Goal: Task Accomplishment & Management: Complete application form

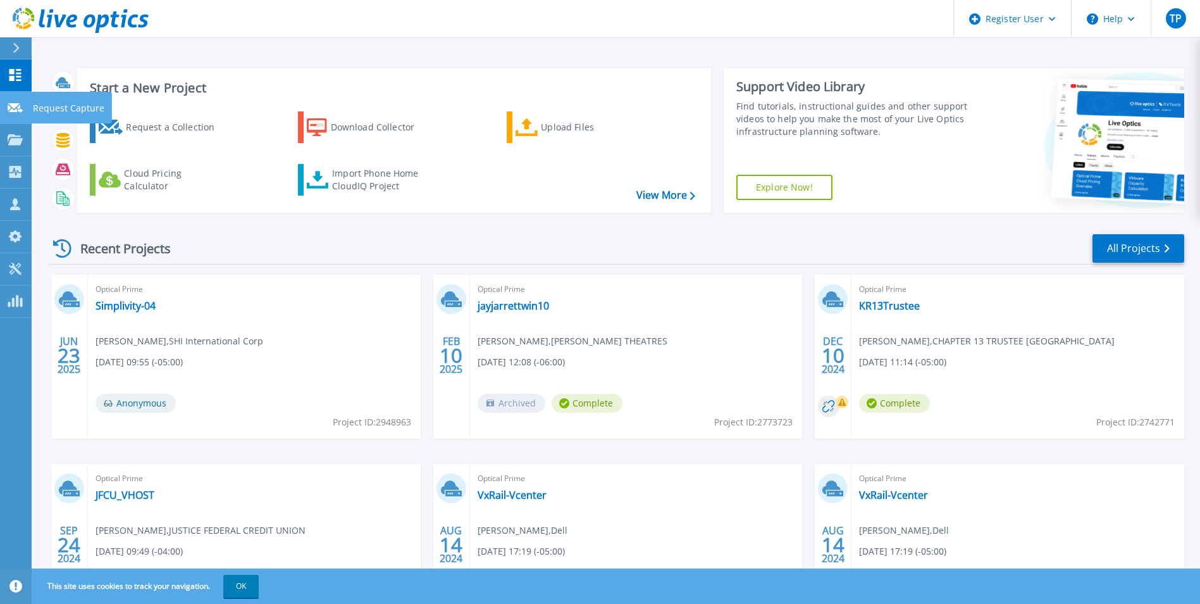
click at [39, 108] on p "Request Capture" at bounding box center [68, 108] width 71 height 33
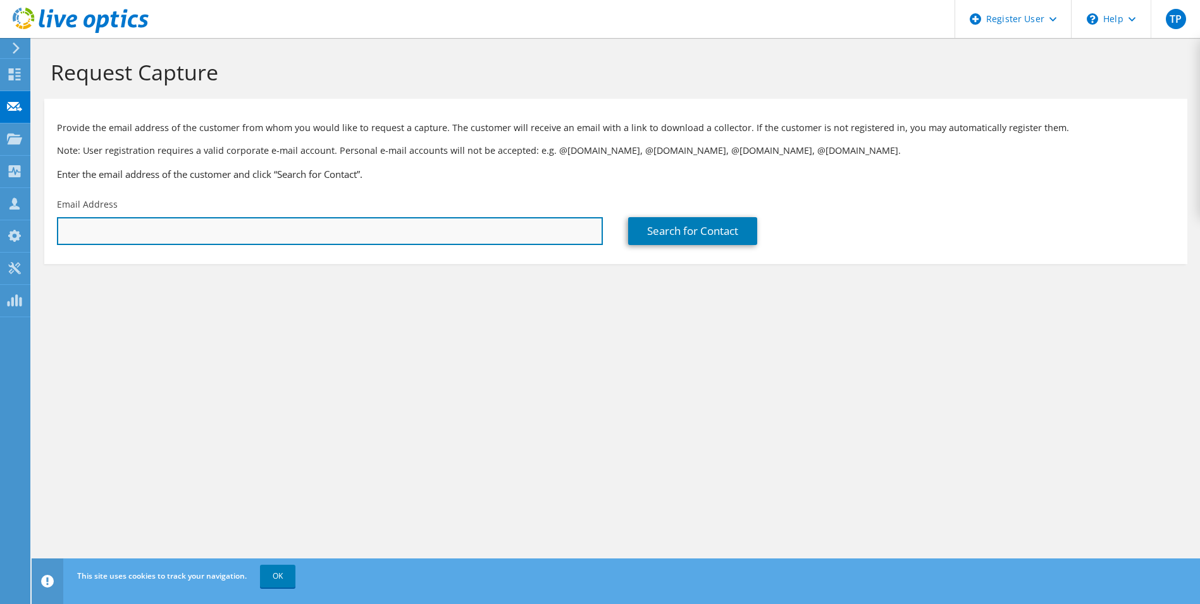
click at [289, 228] on input "text" at bounding box center [330, 231] width 546 height 28
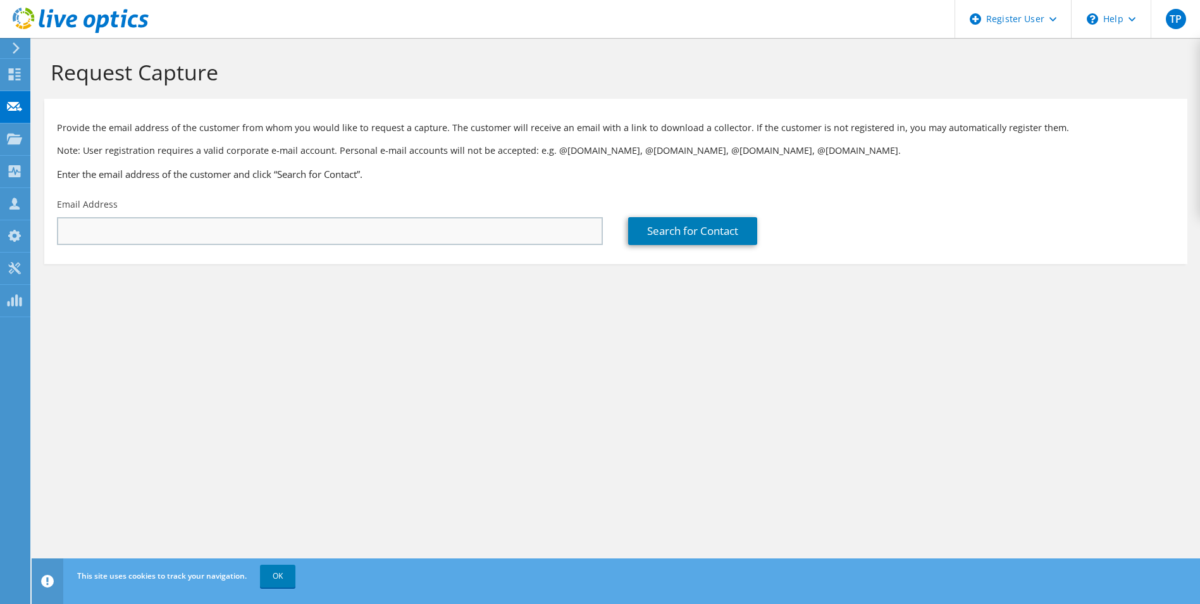
drag, startPoint x: 392, startPoint y: 248, endPoint x: 418, endPoint y: 235, distance: 29.1
click at [396, 248] on div "Email Address" at bounding box center [329, 221] width 571 height 59
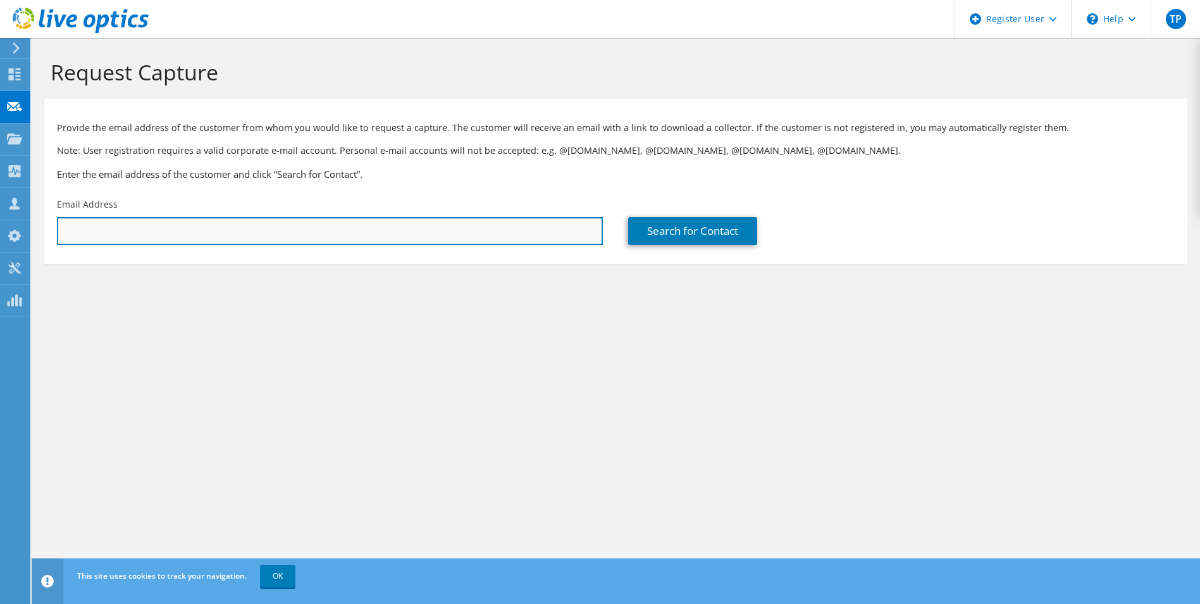
click at [418, 234] on input "text" at bounding box center [330, 231] width 546 height 28
paste input "[EMAIL_ADDRESS][DOMAIN_NAME]"
type input "[EMAIL_ADDRESS][DOMAIN_NAME]"
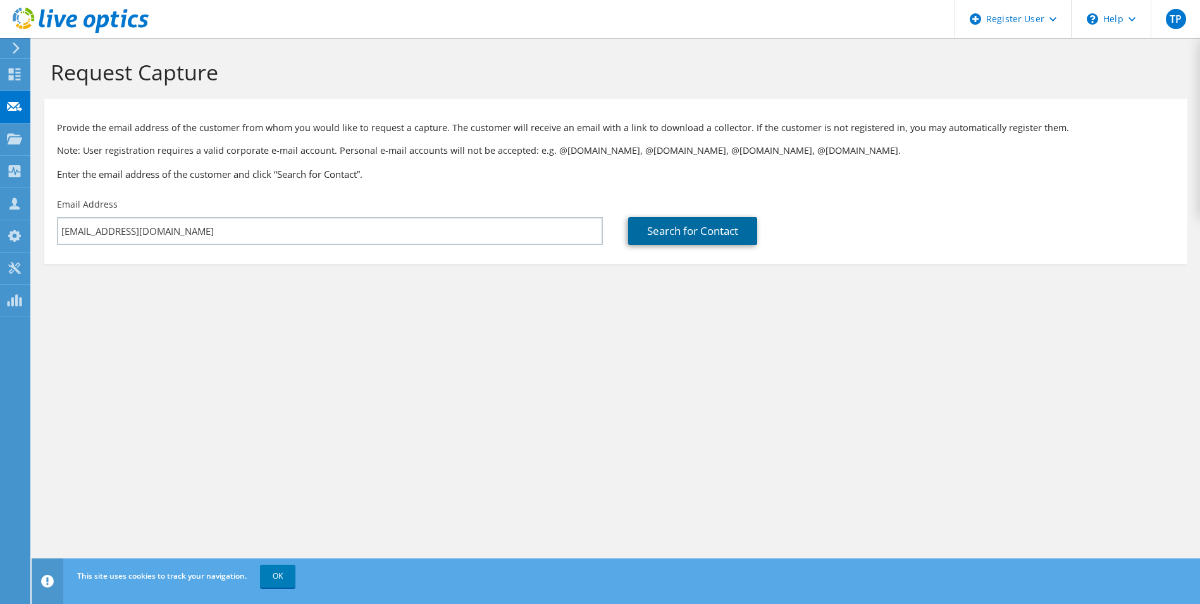
click at [719, 225] on link "Search for Contact" at bounding box center [692, 231] width 129 height 28
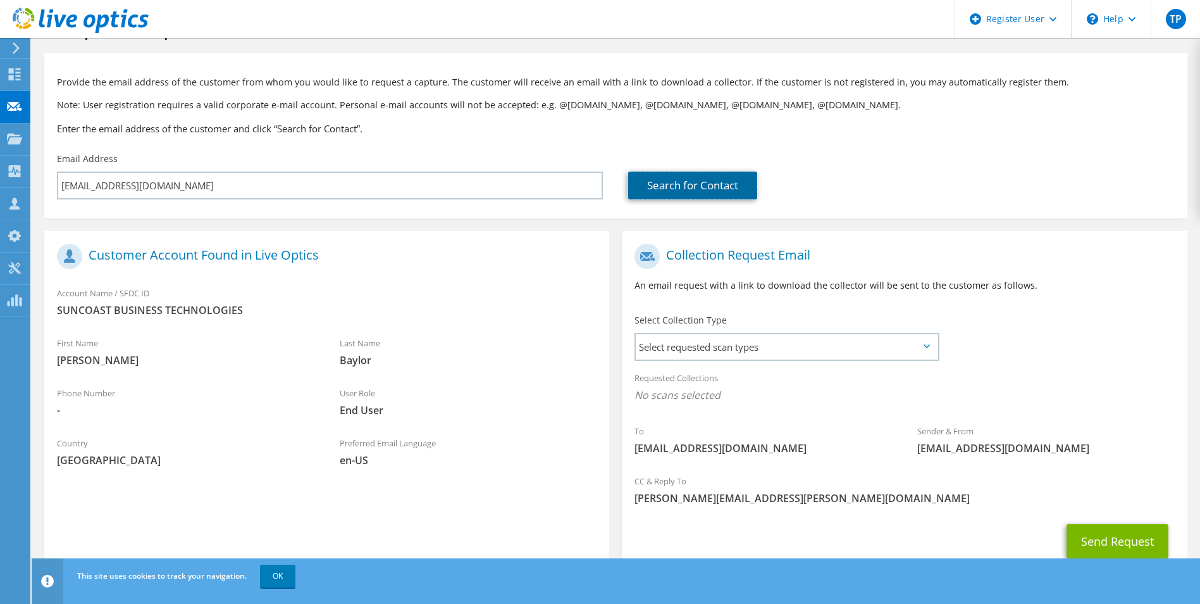
scroll to position [89, 0]
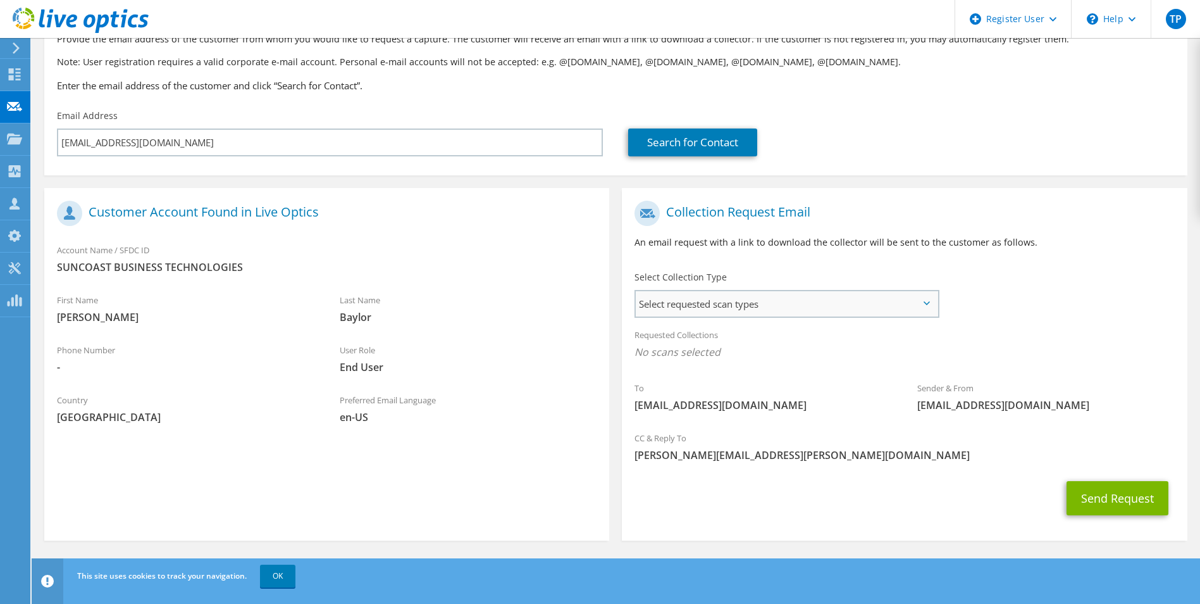
click at [914, 302] on span "Select requested scan types" at bounding box center [786, 303] width 301 height 25
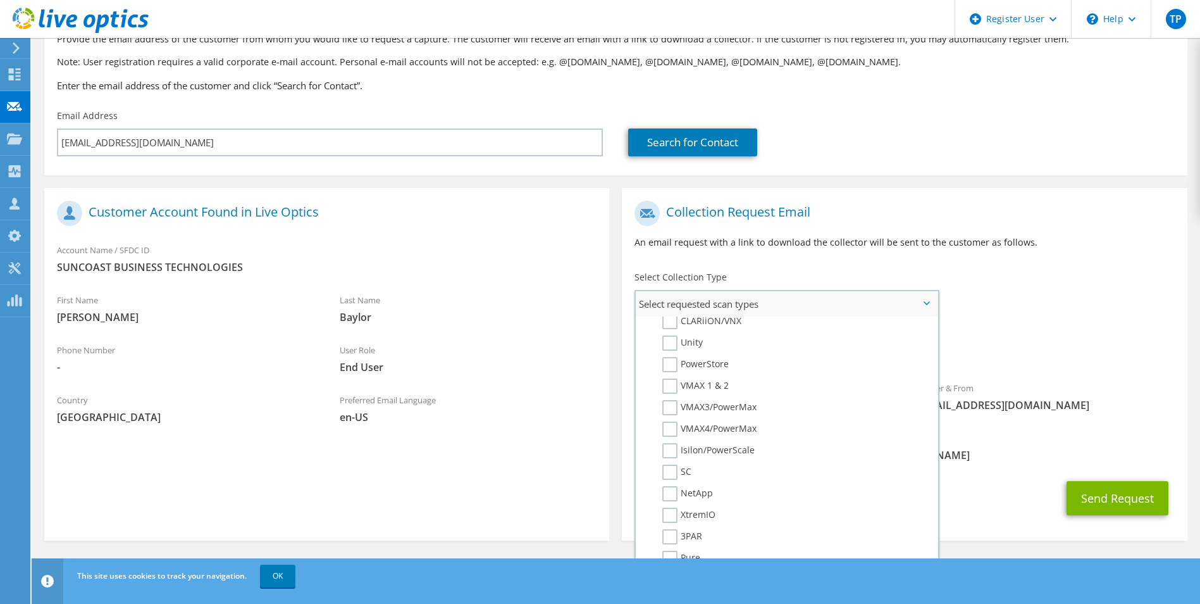
scroll to position [0, 0]
drag, startPoint x: 656, startPoint y: 338, endPoint x: 662, endPoint y: 340, distance: 6.6
click at [661, 340] on li "Optical Prime" at bounding box center [785, 346] width 292 height 22
click at [662, 340] on label "Optical Prime" at bounding box center [700, 342] width 76 height 15
click at [0, 0] on input "Optical Prime" at bounding box center [0, 0] width 0 height 0
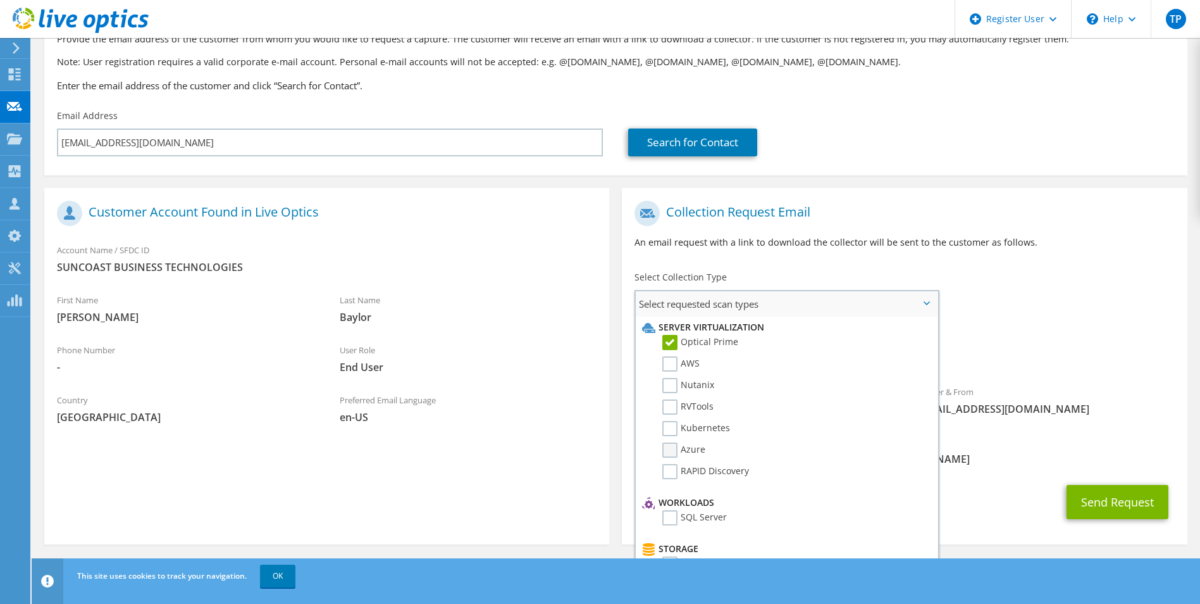
drag, startPoint x: 664, startPoint y: 450, endPoint x: 831, endPoint y: 419, distance: 169.9
click at [666, 450] on label "Azure" at bounding box center [683, 449] width 43 height 15
click at [0, 0] on input "Azure" at bounding box center [0, 0] width 0 height 0
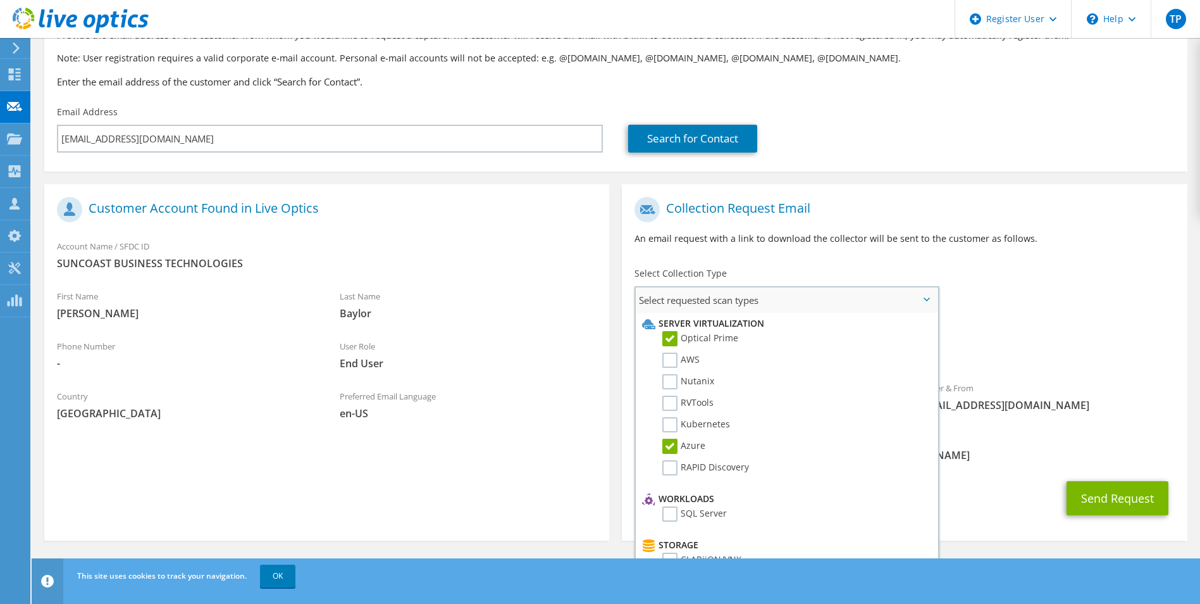
click at [664, 444] on label "Azure" at bounding box center [683, 445] width 43 height 15
click at [0, 0] on input "Azure" at bounding box center [0, 0] width 0 height 0
click at [1098, 501] on button "Send Request" at bounding box center [1118, 498] width 102 height 34
